Goal: Obtain resource: Download file/media

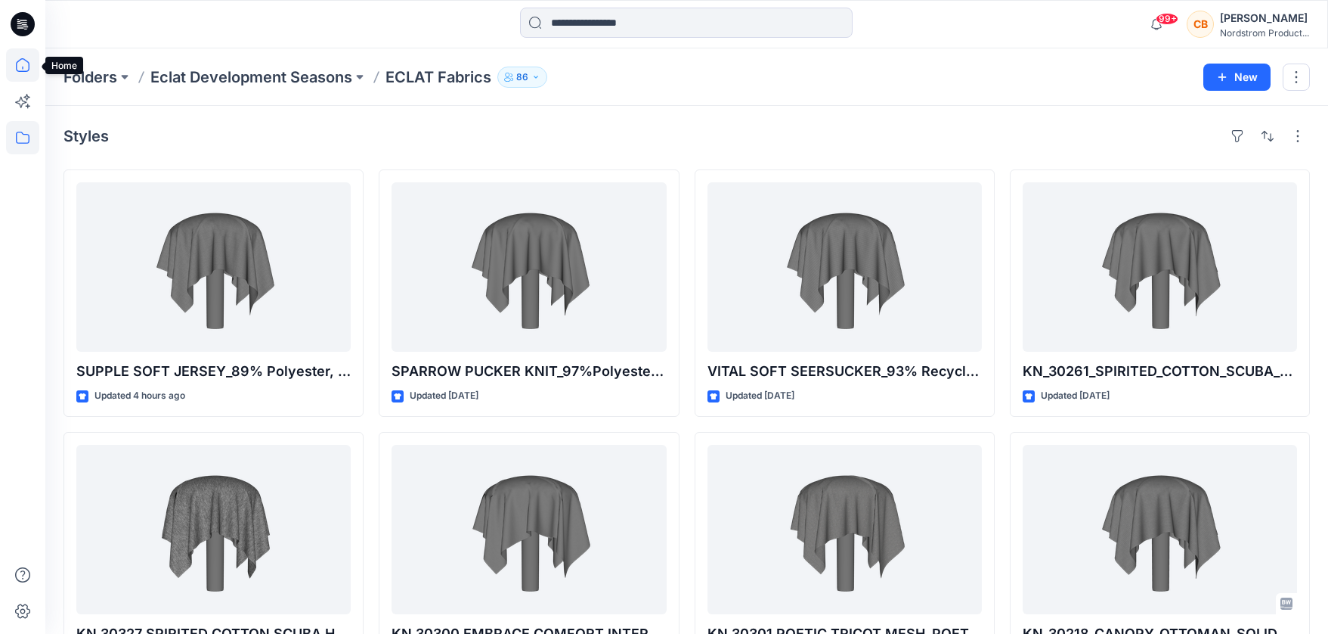
click at [15, 70] on icon at bounding box center [22, 64] width 33 height 33
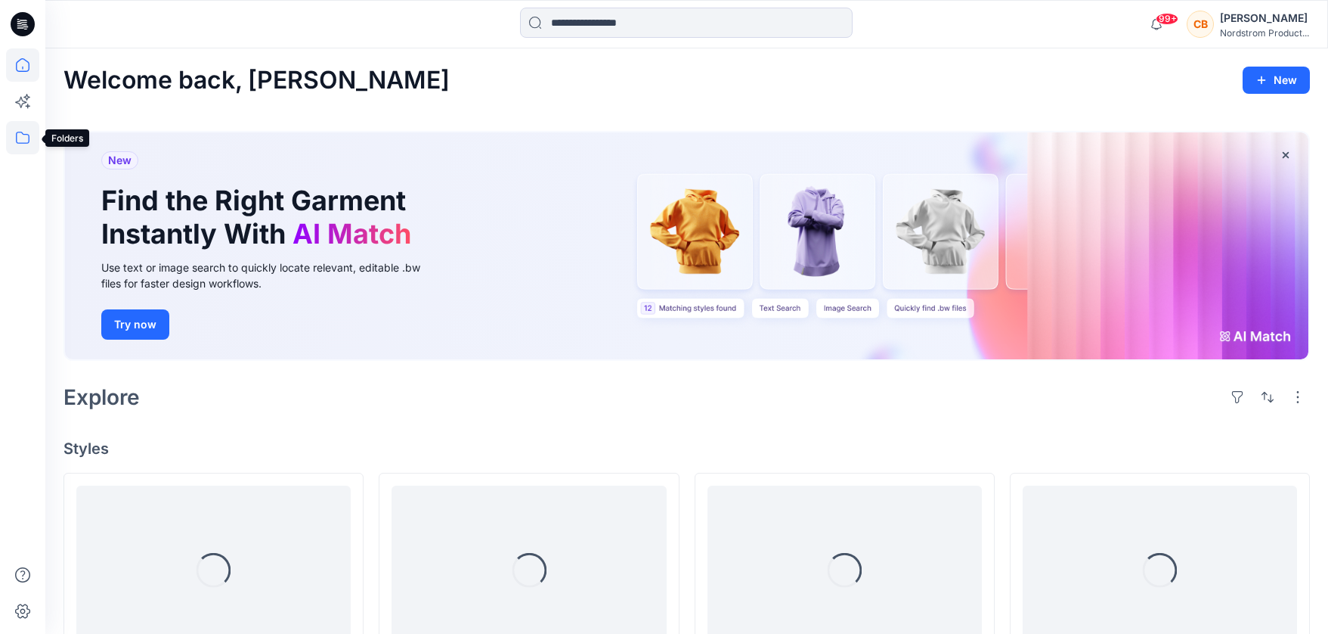
click at [25, 137] on icon at bounding box center [22, 137] width 33 height 33
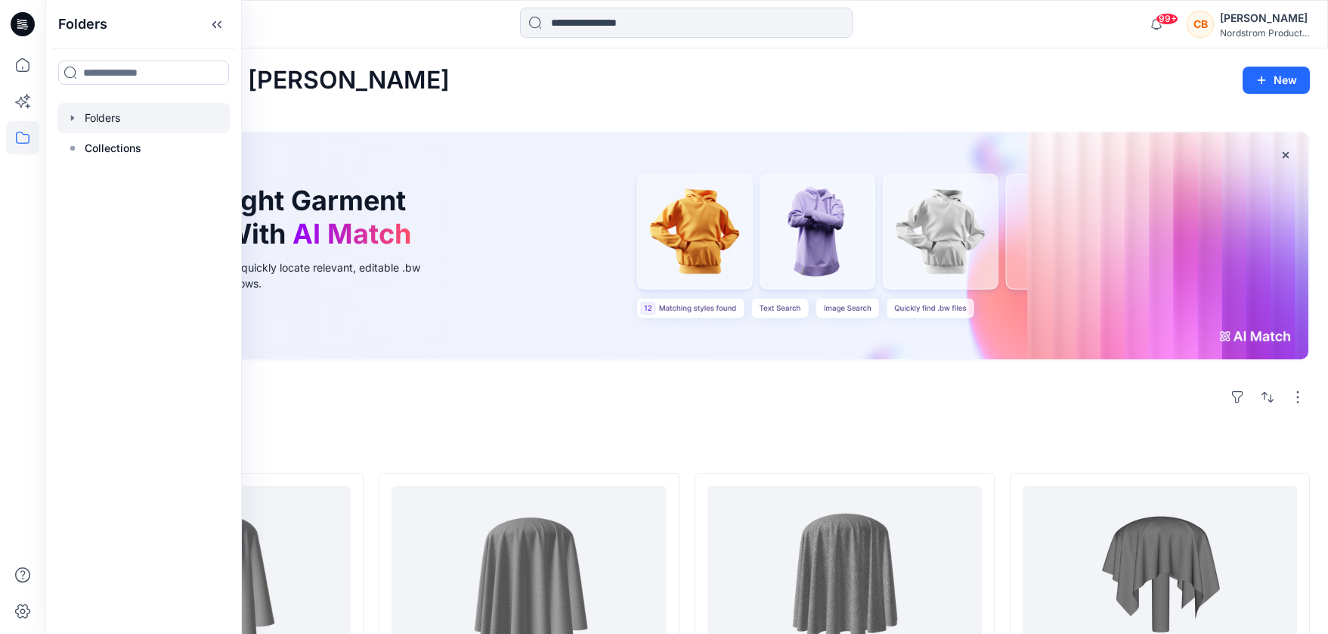
click at [113, 121] on div at bounding box center [143, 118] width 172 height 30
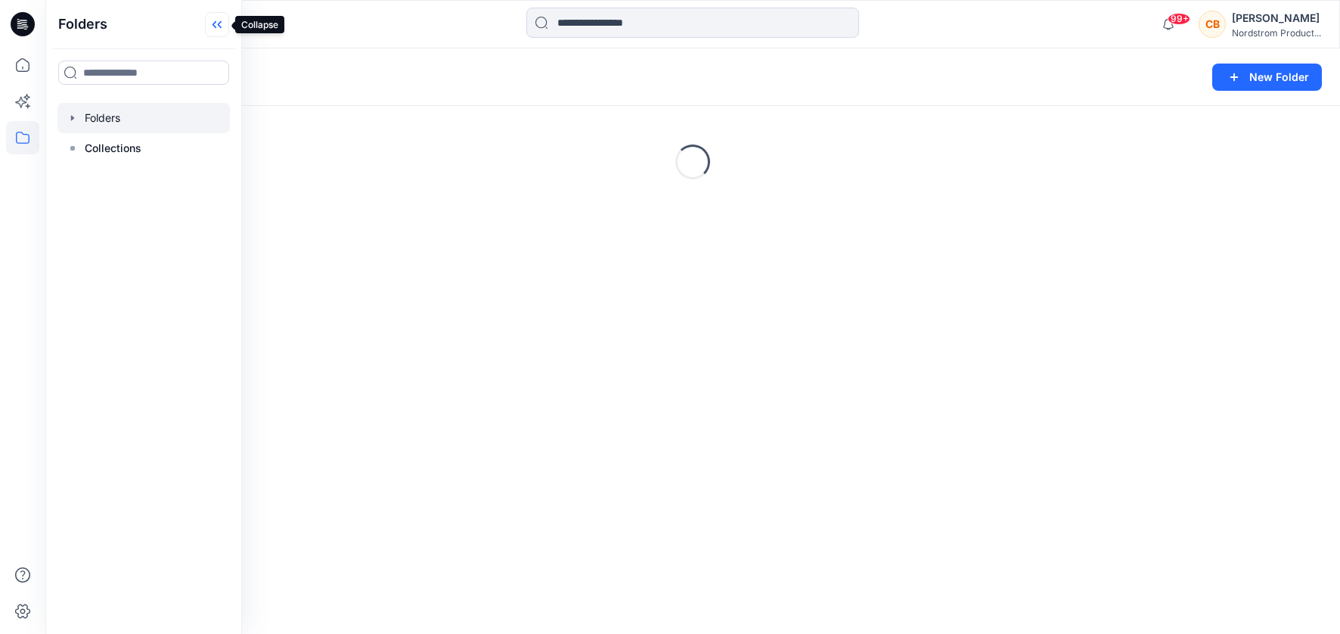
click at [221, 28] on icon at bounding box center [217, 24] width 24 height 25
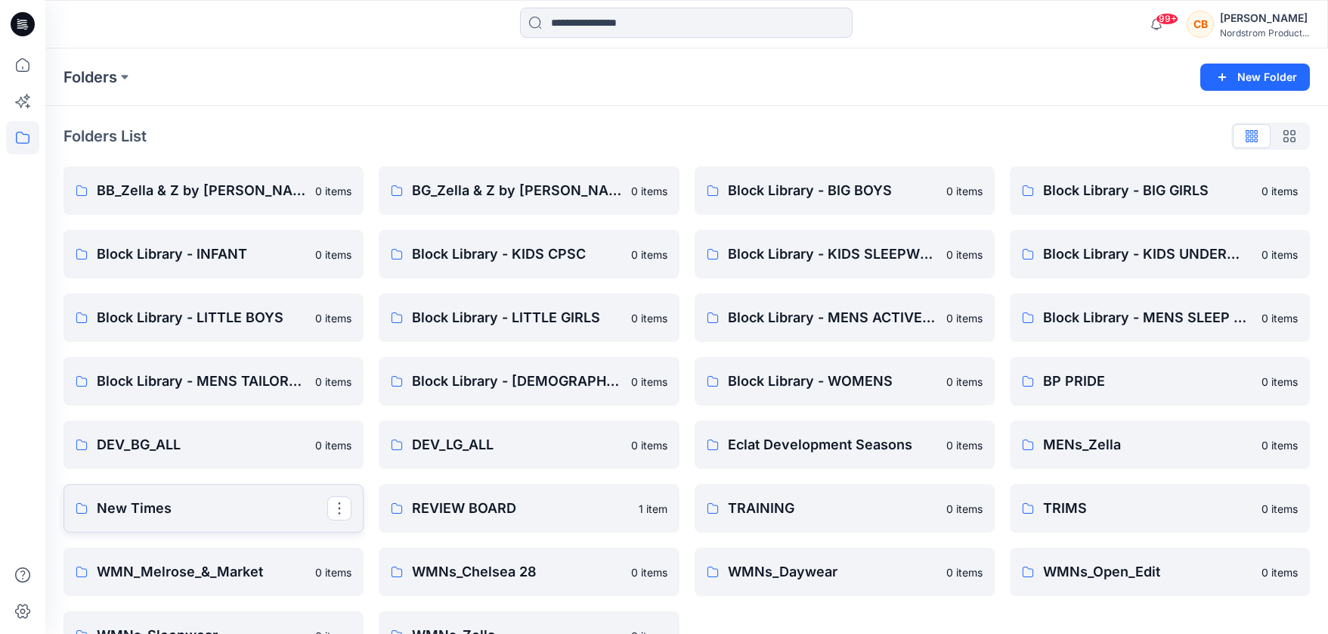
click at [138, 504] on p "New Times" at bounding box center [212, 507] width 231 height 21
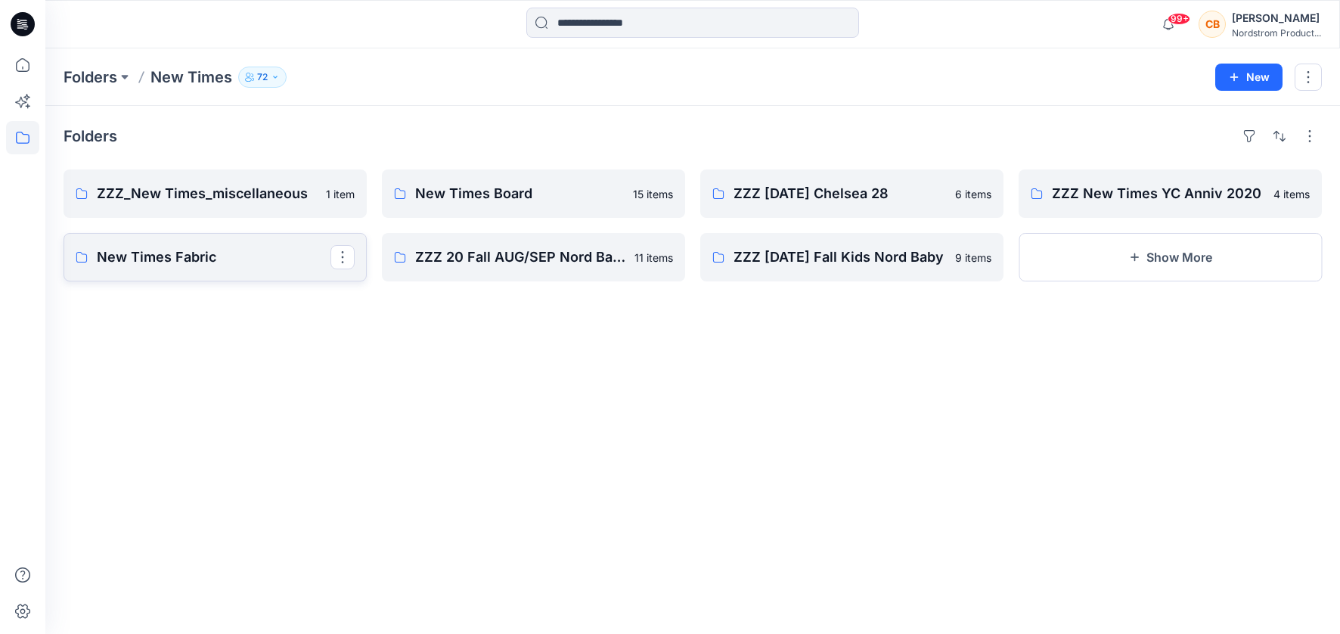
click at [196, 255] on p "New Times Fabric" at bounding box center [214, 256] width 234 height 21
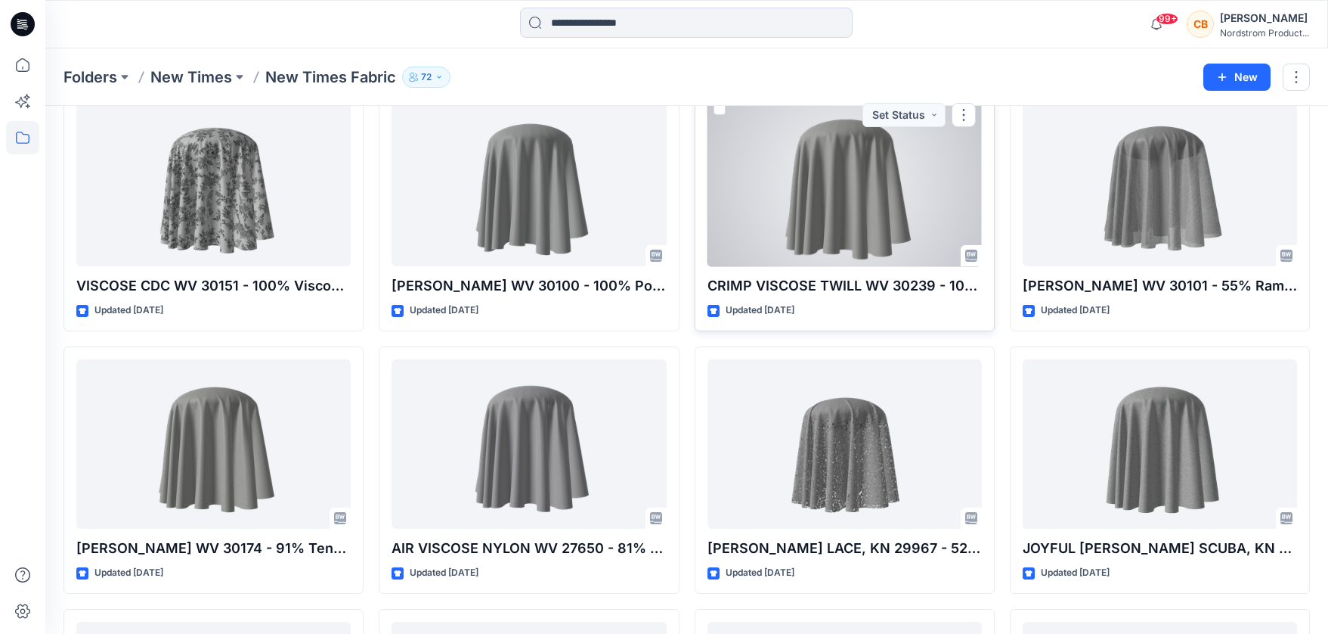
scroll to position [891, 0]
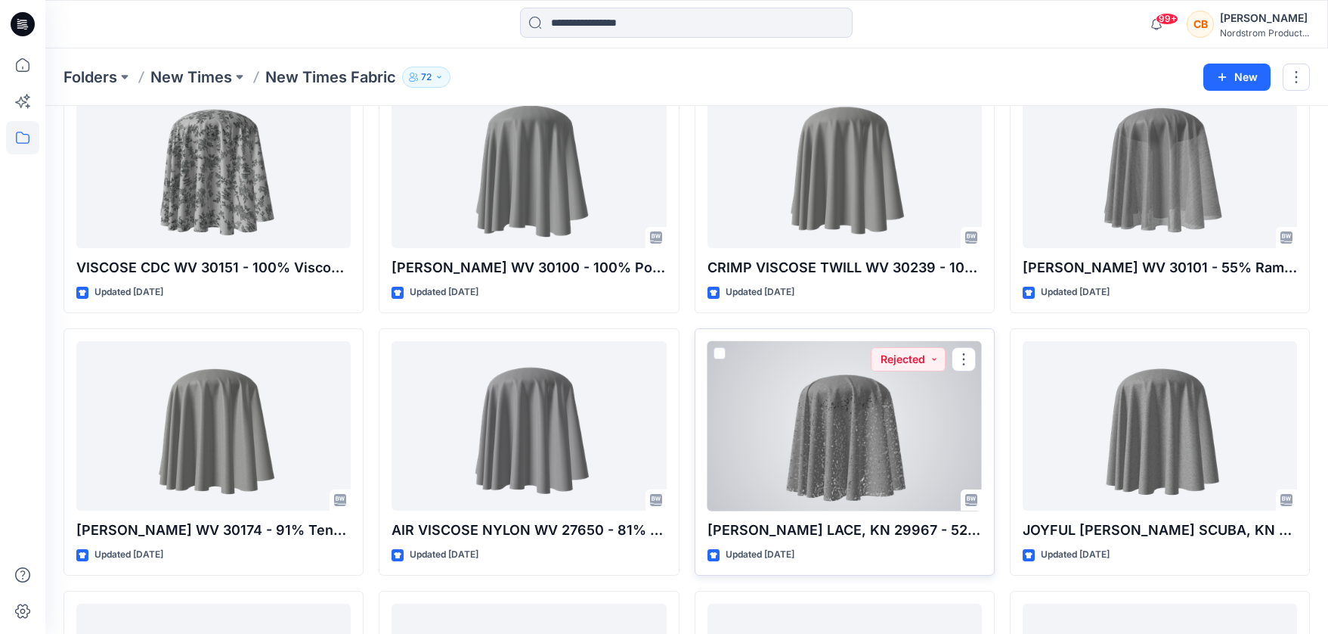
click at [852, 419] on div at bounding box center [845, 425] width 274 height 169
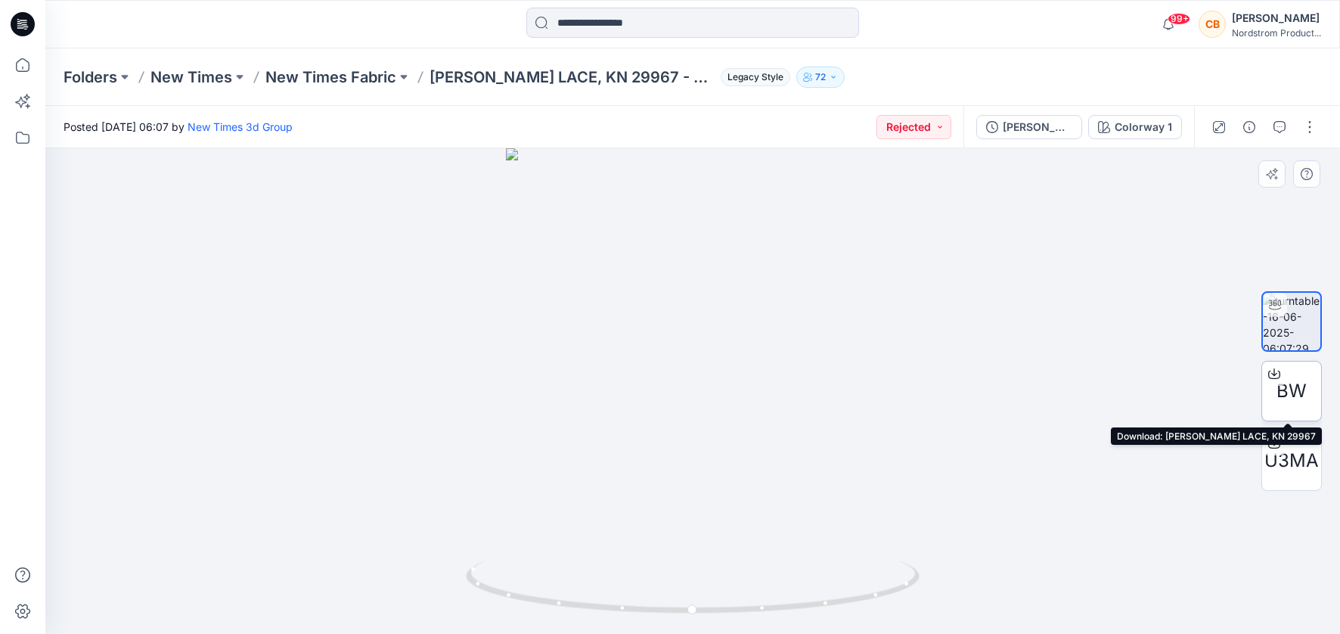
click at [1294, 386] on span "BW" at bounding box center [1291, 390] width 30 height 27
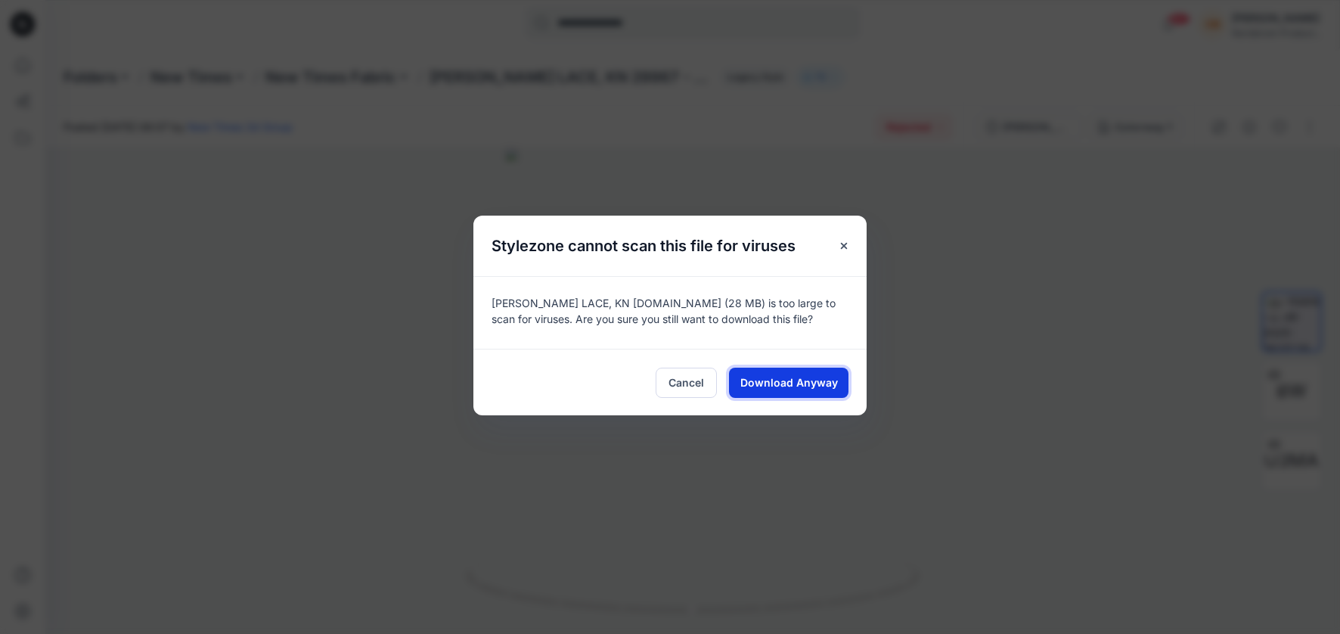
click at [822, 383] on span "Download Anyway" at bounding box center [789, 382] width 98 height 16
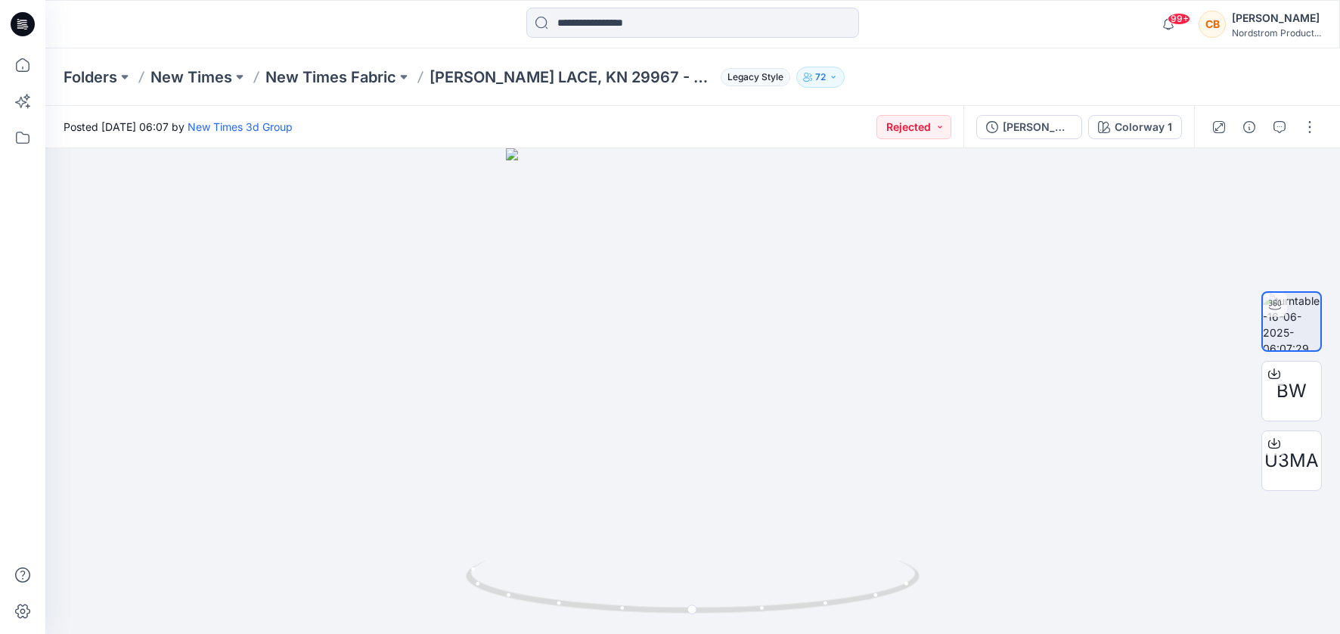
click at [912, 141] on div "Posted [DATE] 06:07 by New Times 3d Group Rejected" at bounding box center [504, 127] width 918 height 42
click at [914, 134] on button "Rejected" at bounding box center [913, 127] width 75 height 24
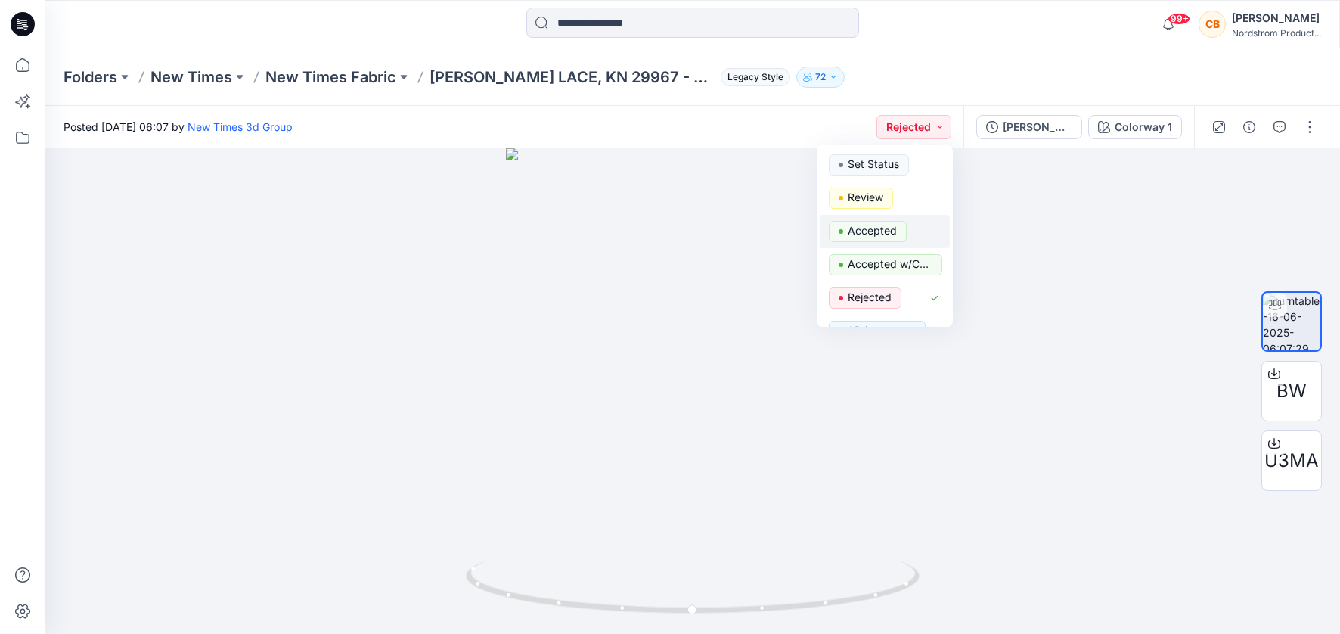
click at [872, 230] on p "Accepted" at bounding box center [871, 231] width 49 height 20
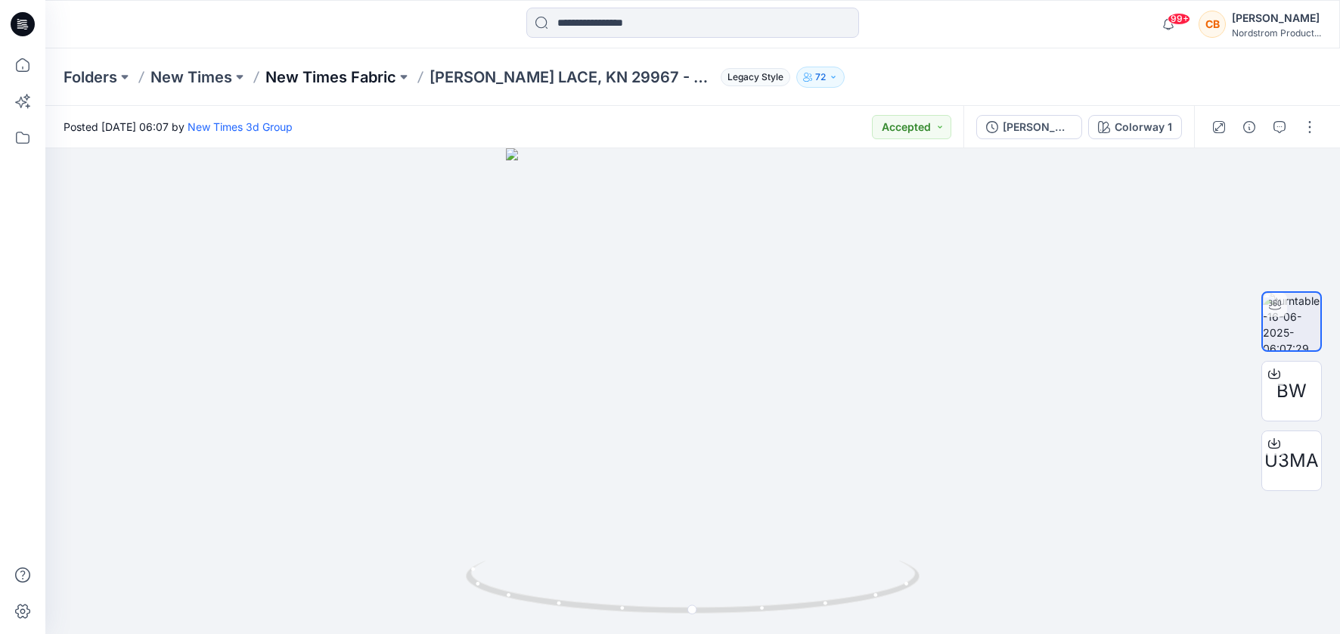
click at [362, 75] on p "New Times Fabric" at bounding box center [330, 77] width 131 height 21
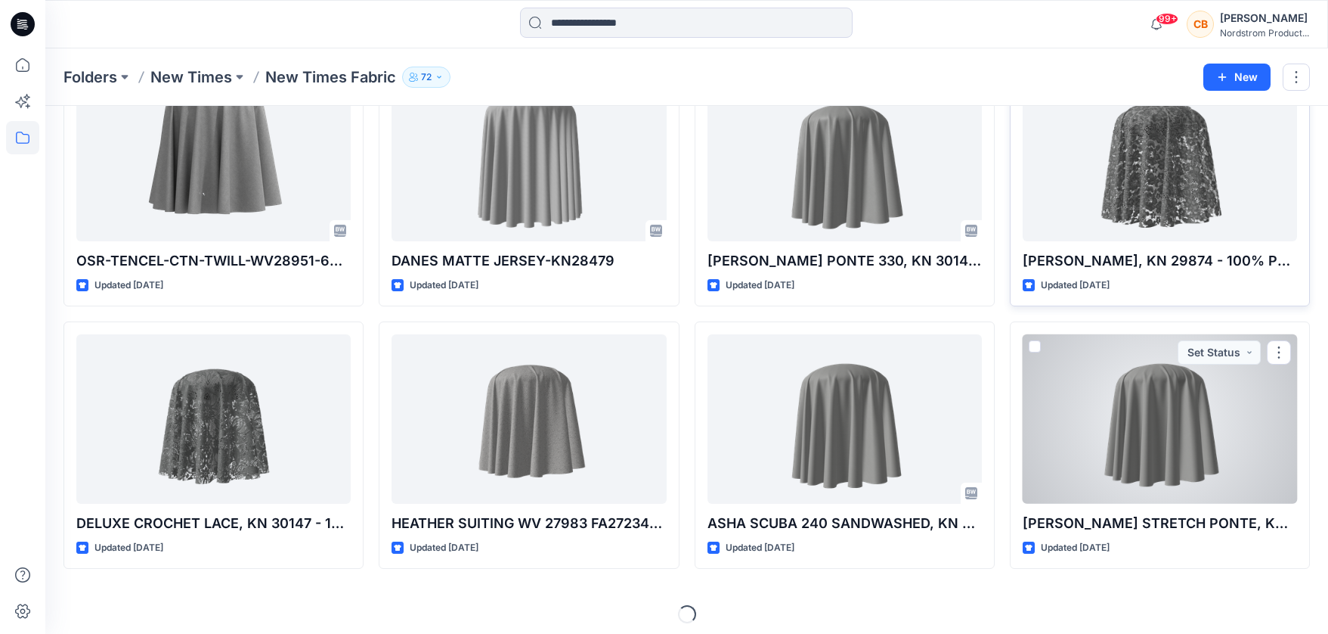
scroll to position [2741, 0]
